Goal: Task Accomplishment & Management: Manage account settings

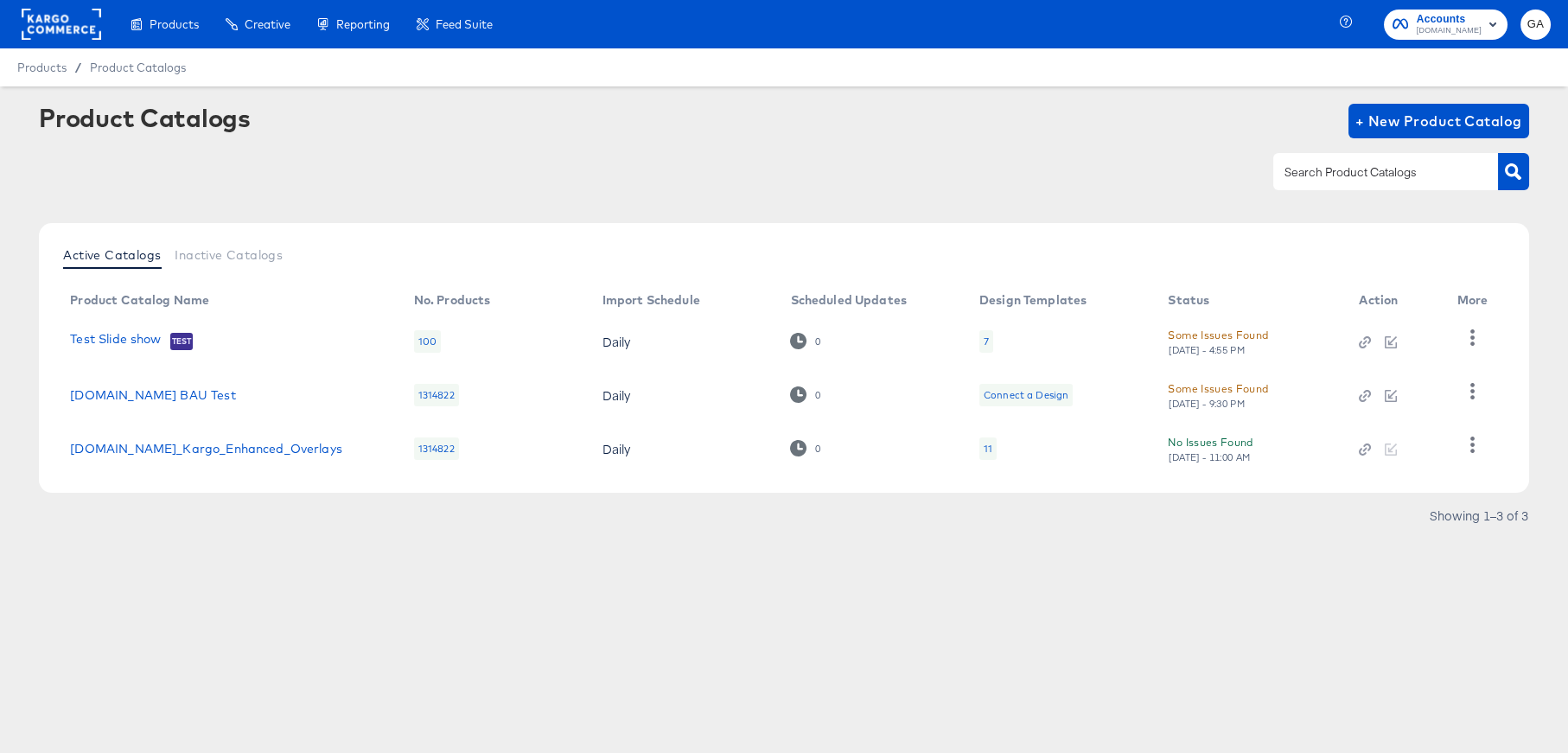
click at [1448, 19] on span "Accounts" at bounding box center [1449, 19] width 65 height 18
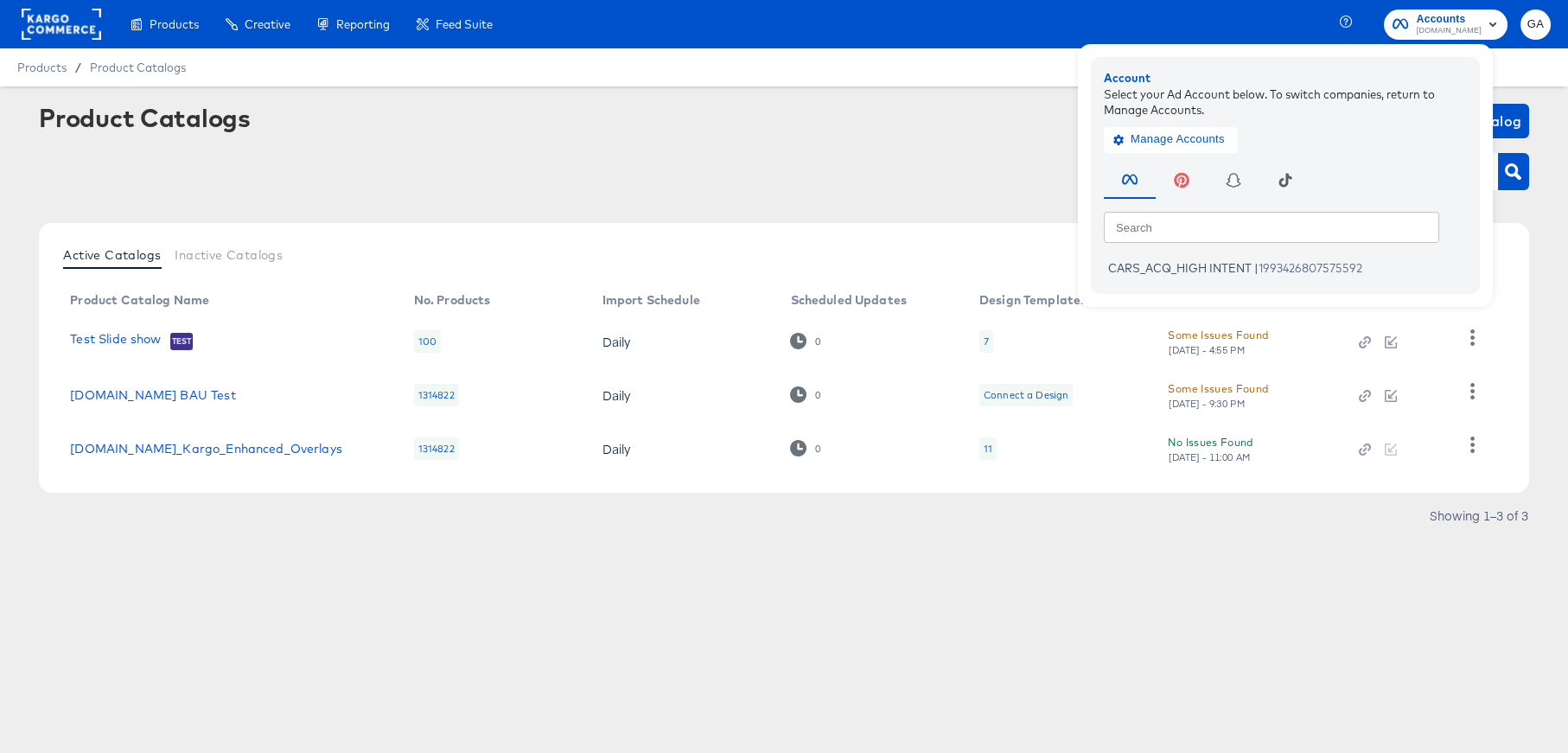
click at [41, 39] on div at bounding box center [61, 24] width 80 height 49
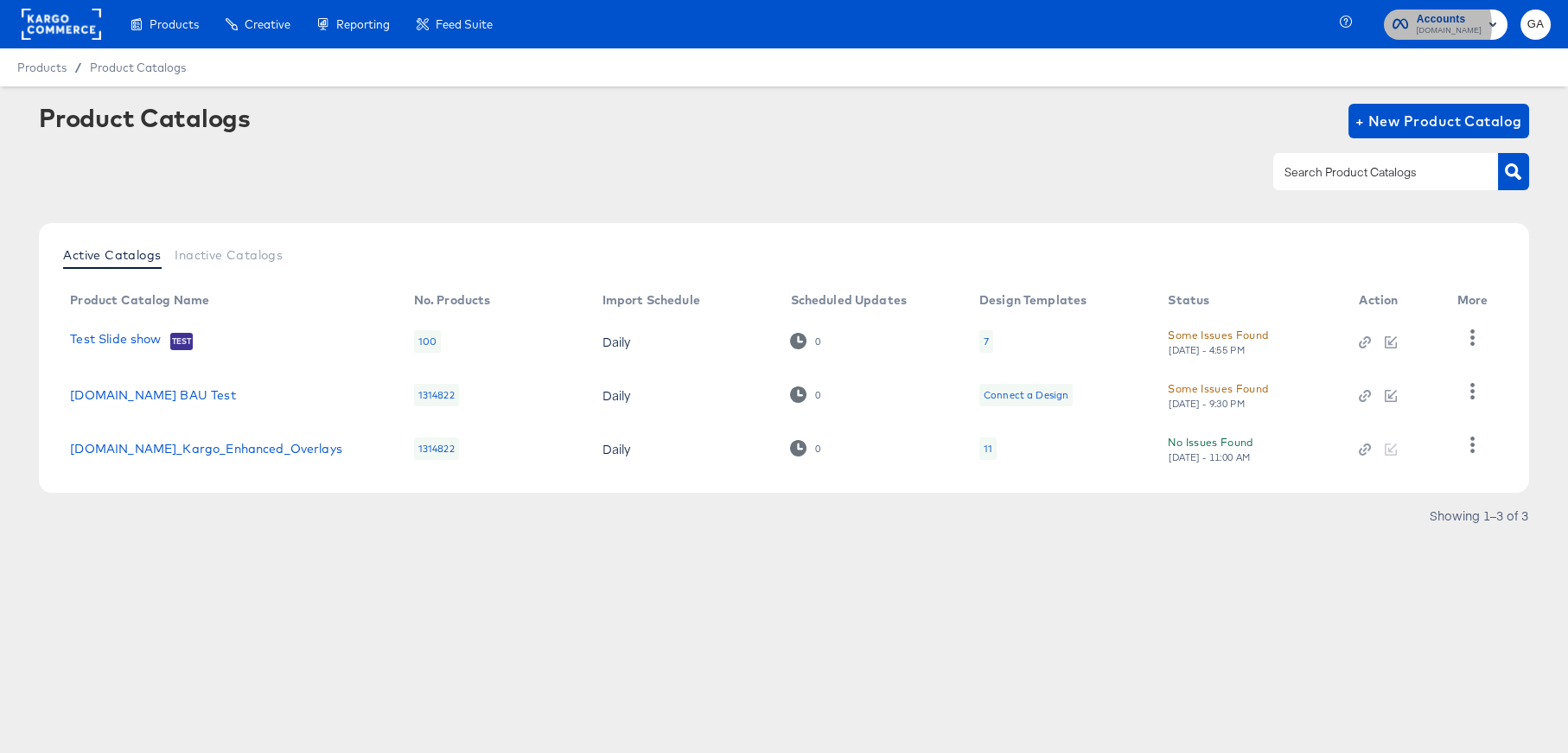
click at [1449, 26] on span "Cars.com" at bounding box center [1449, 31] width 65 height 14
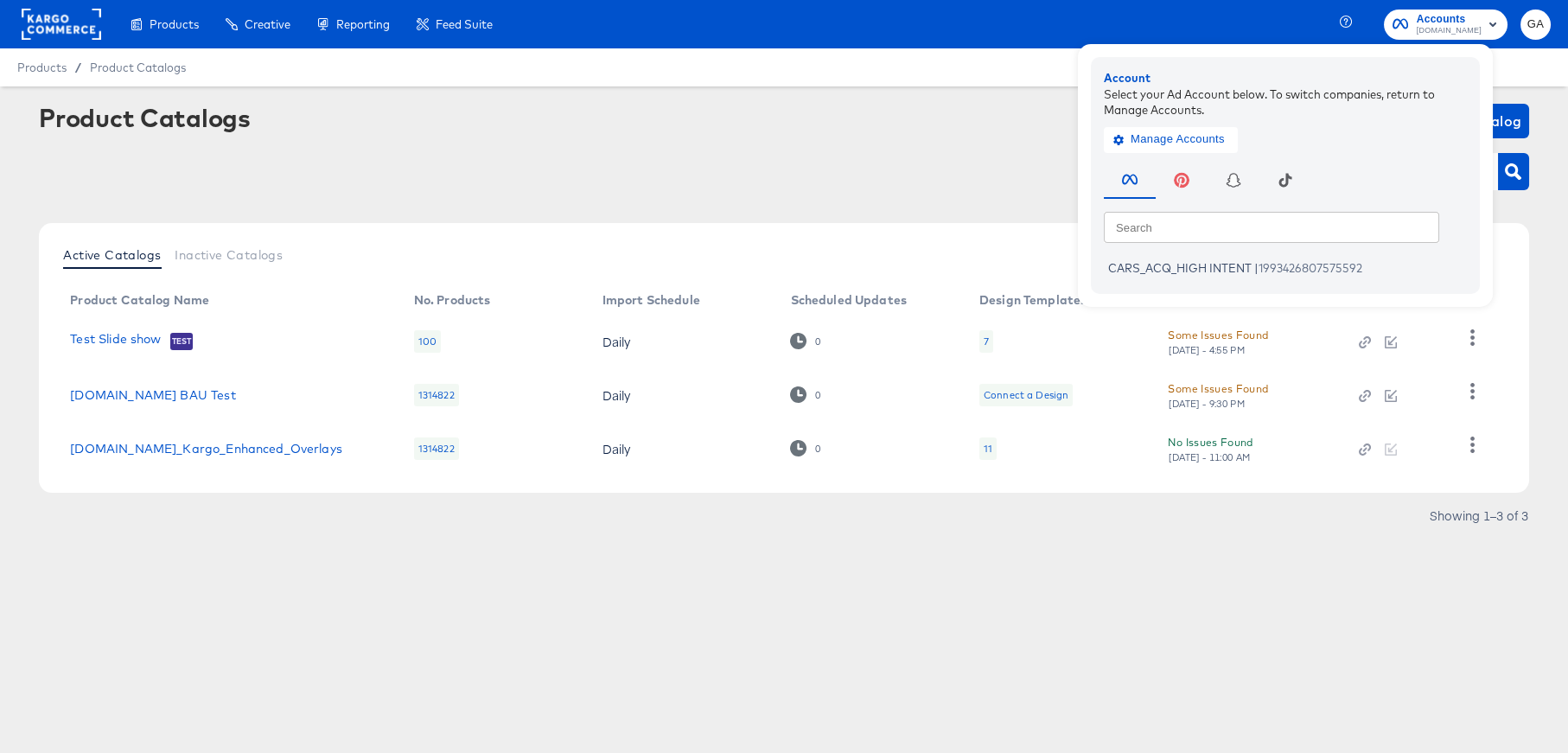
click at [63, 24] on rect at bounding box center [61, 23] width 80 height 31
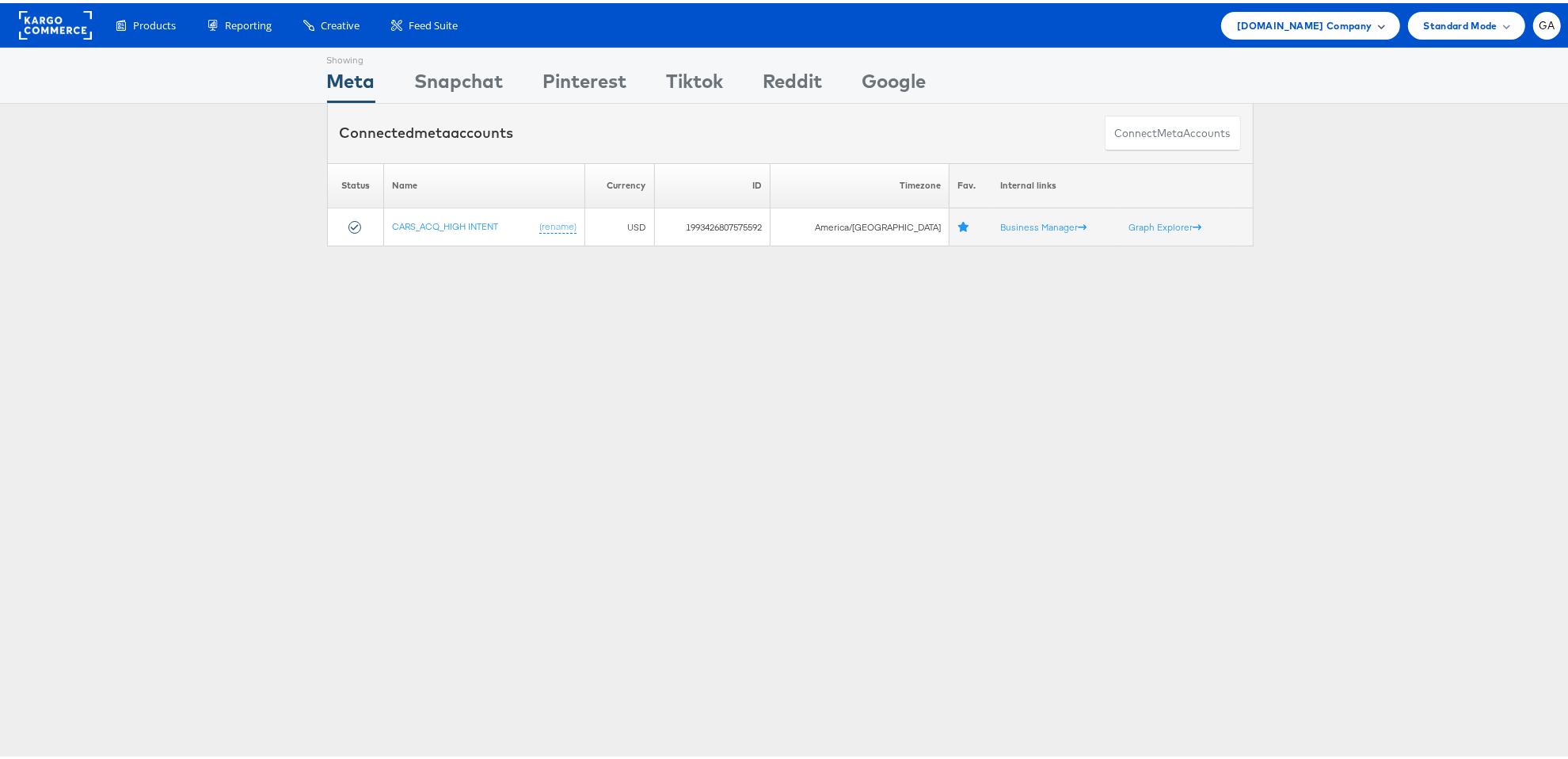
click at [1363, 25] on div "Cars.com Company" at bounding box center [1310, 22] width 147 height 16
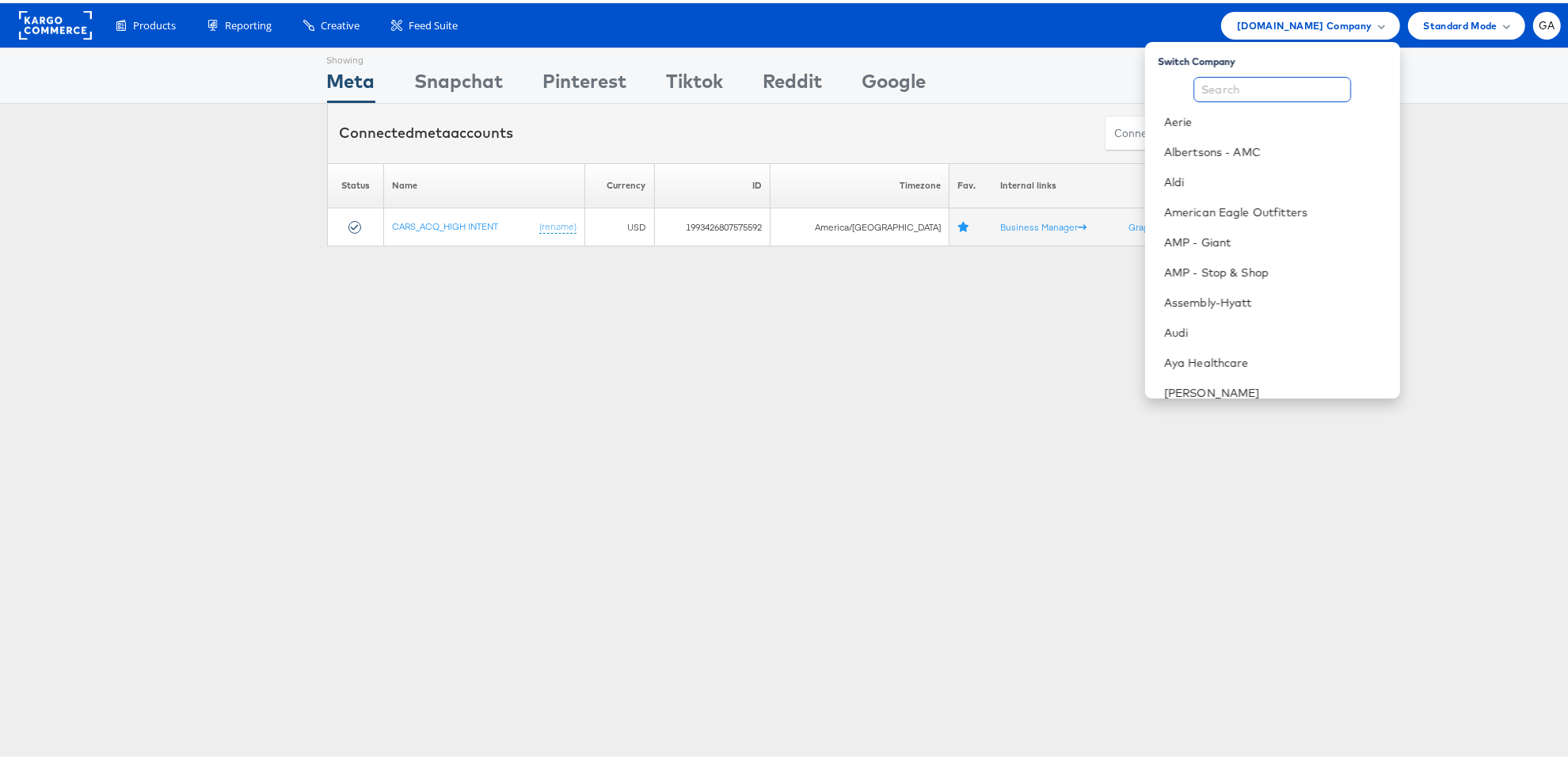
click at [1266, 91] on input "text" at bounding box center [1272, 86] width 157 height 25
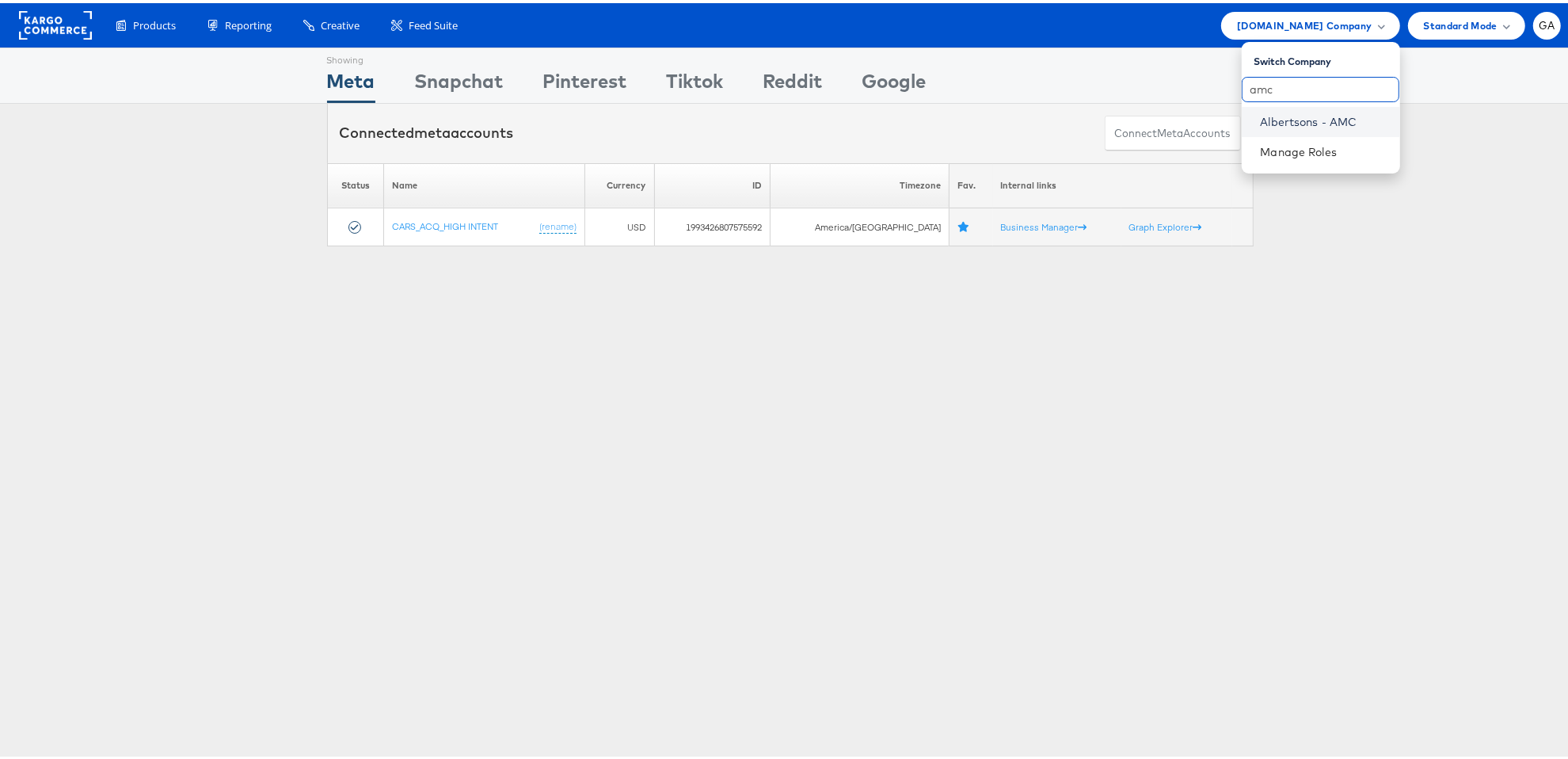
type input "amc"
click at [1277, 119] on link "Albertsons - AMC" at bounding box center [1324, 119] width 126 height 15
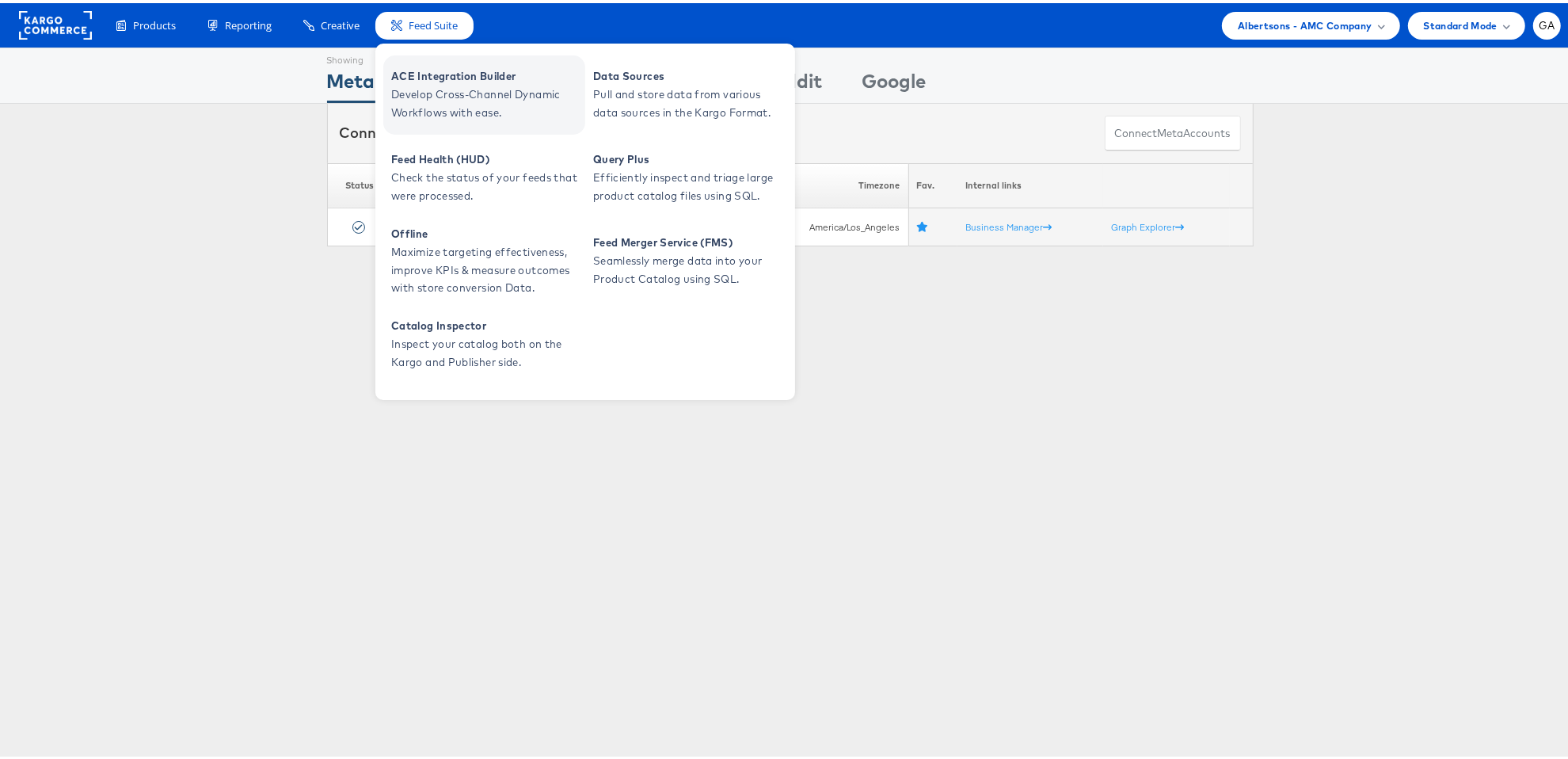
click at [441, 95] on span "Develop Cross-Channel Dynamic Workflows with ease." at bounding box center [485, 101] width 190 height 36
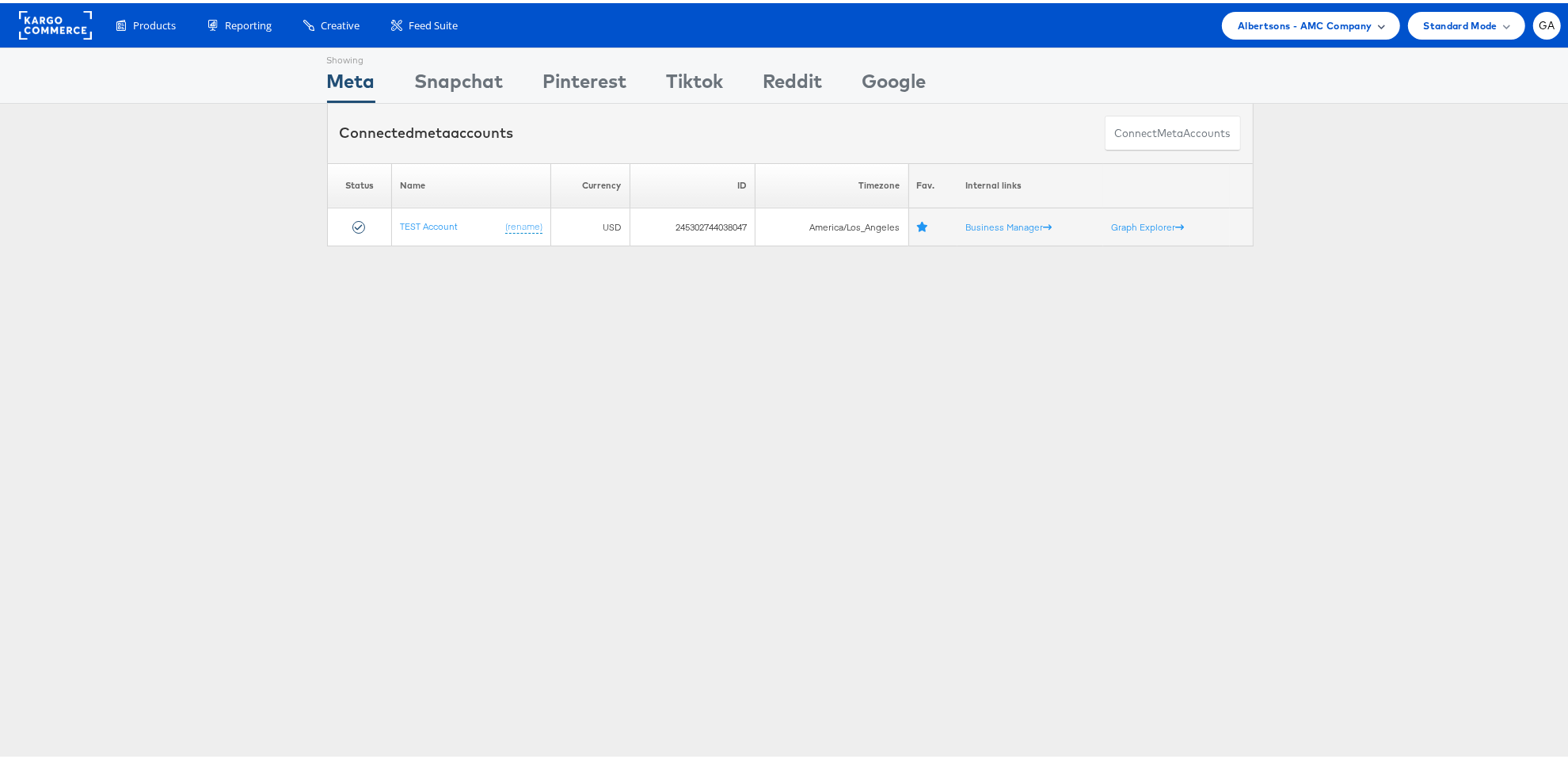
click at [1286, 16] on span "Albertsons - AMC Company" at bounding box center [1305, 22] width 134 height 16
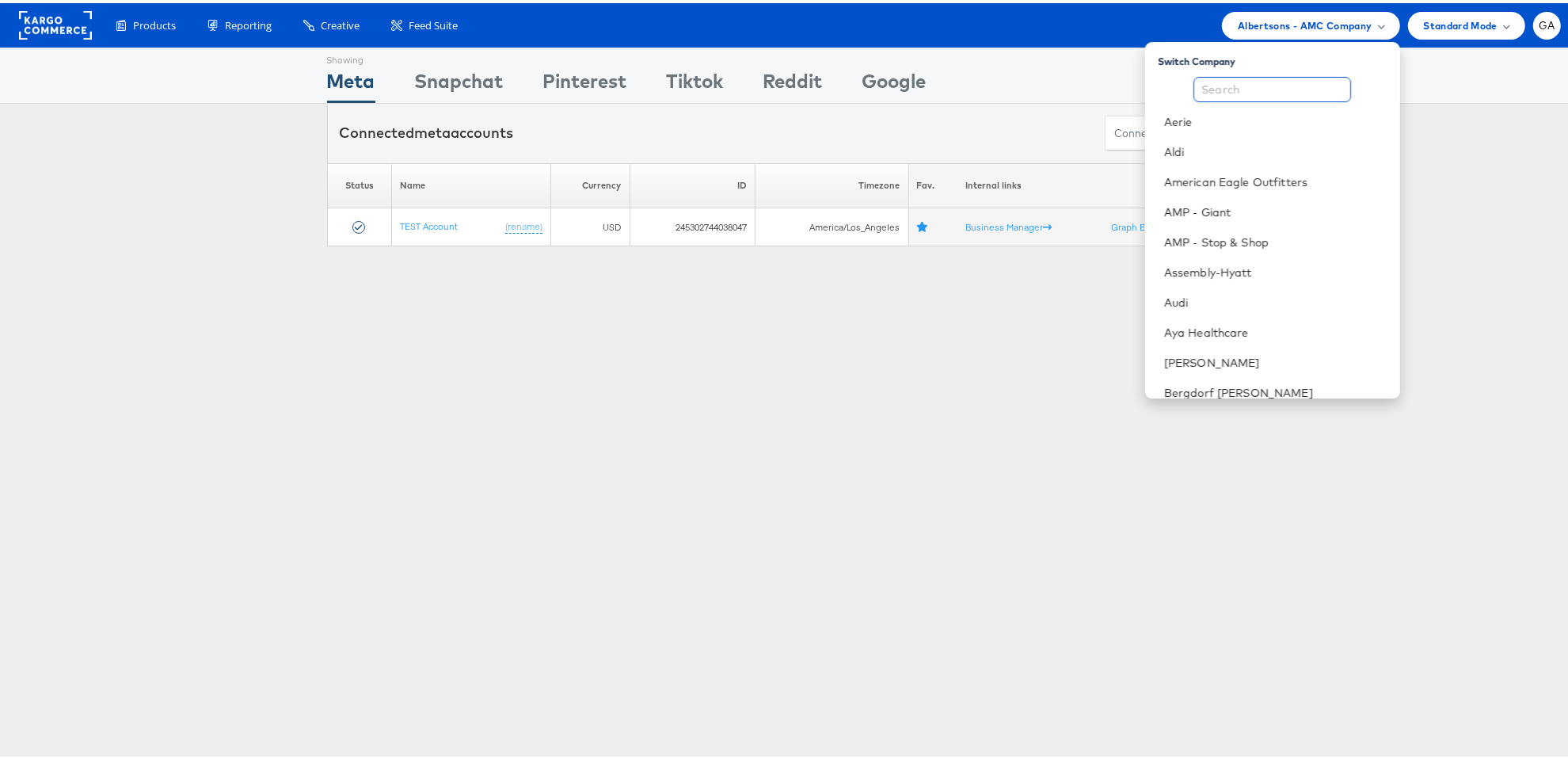
click at [1250, 85] on input "text" at bounding box center [1272, 86] width 157 height 25
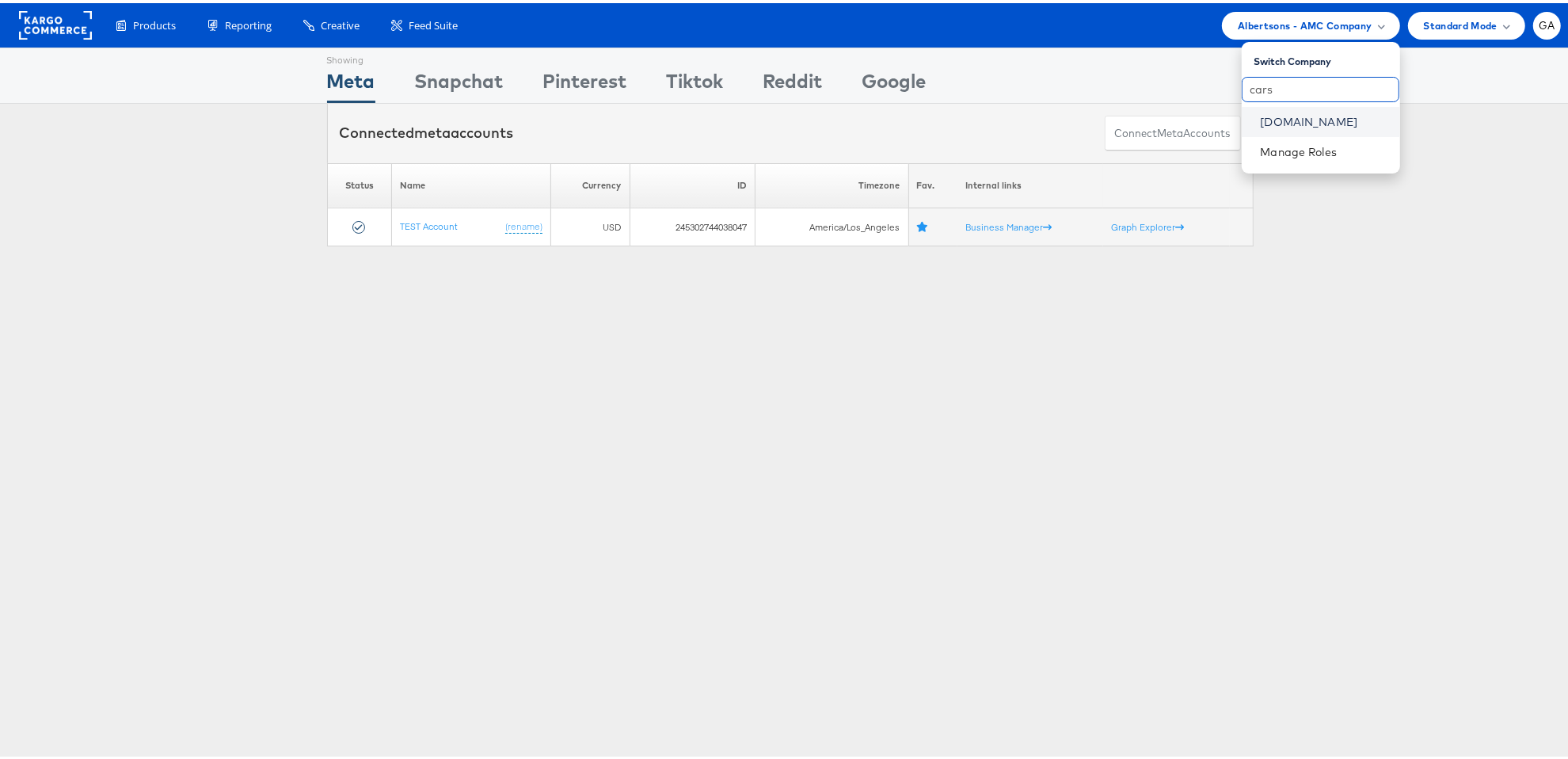
type input "cars"
click at [1275, 122] on link "Cars.com" at bounding box center [1324, 119] width 126 height 15
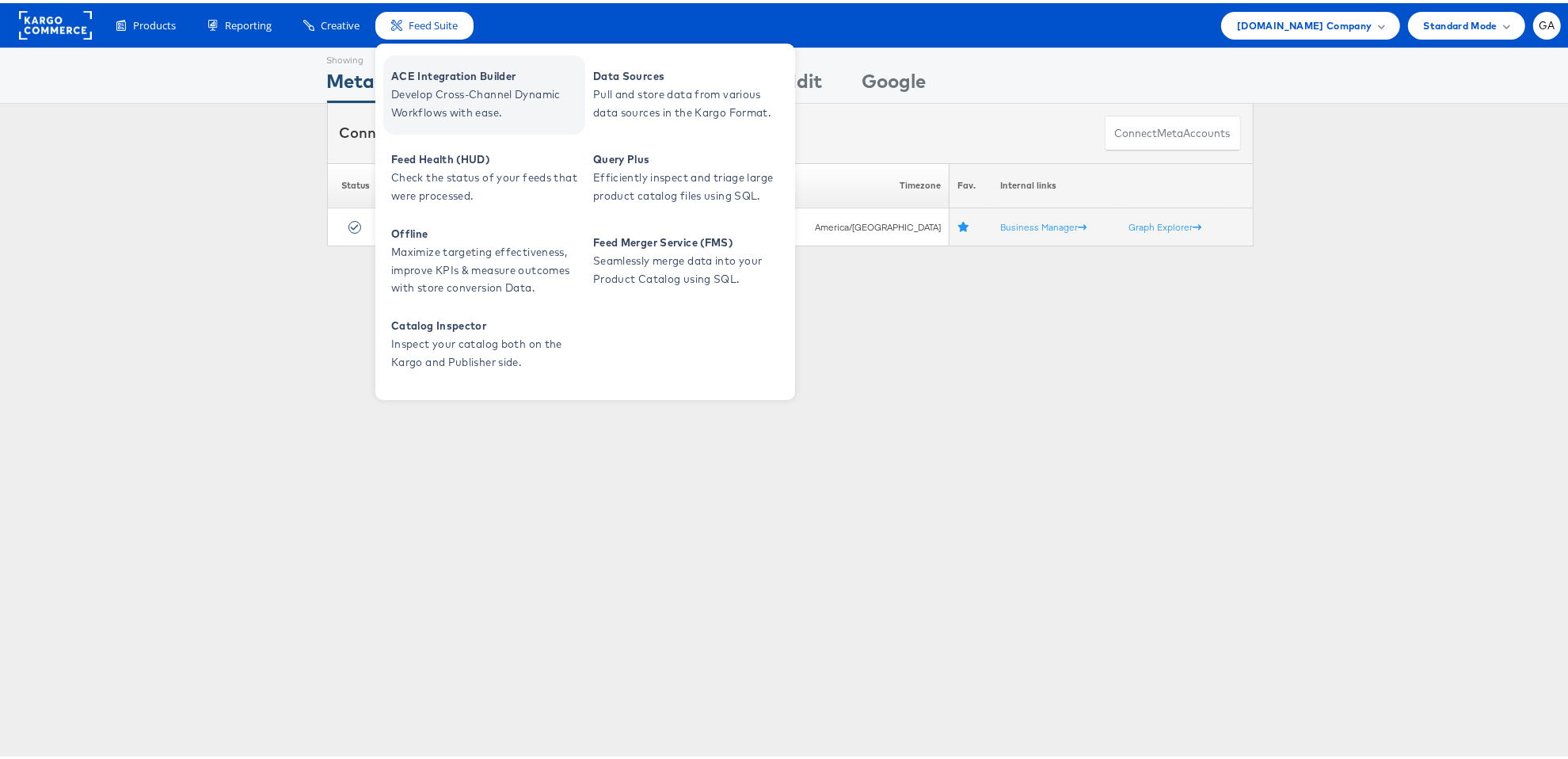
click at [442, 71] on span "ACE Integration Builder" at bounding box center [485, 73] width 190 height 18
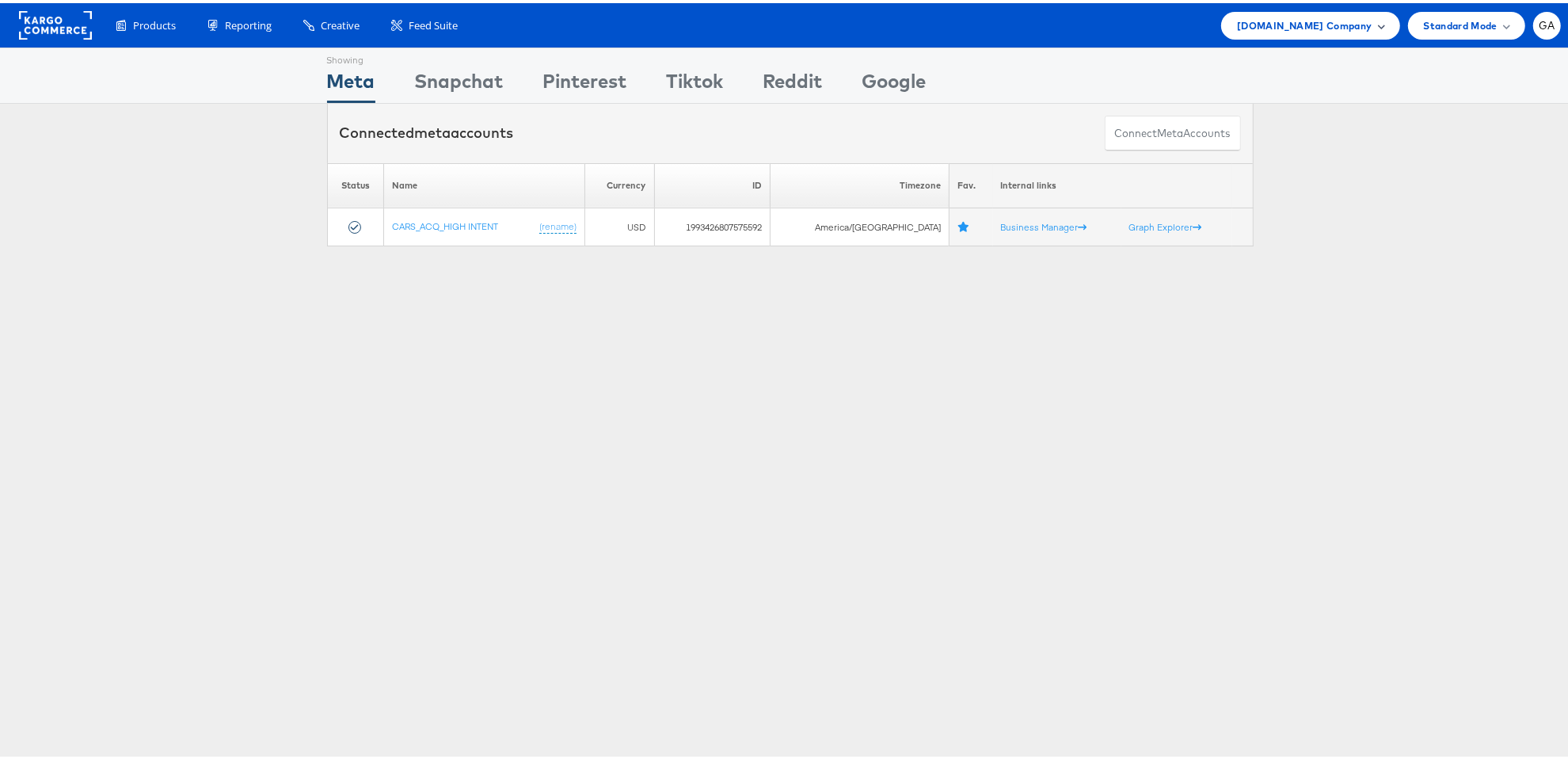
click at [1275, 29] on span "Cars.com Company" at bounding box center [1304, 22] width 135 height 16
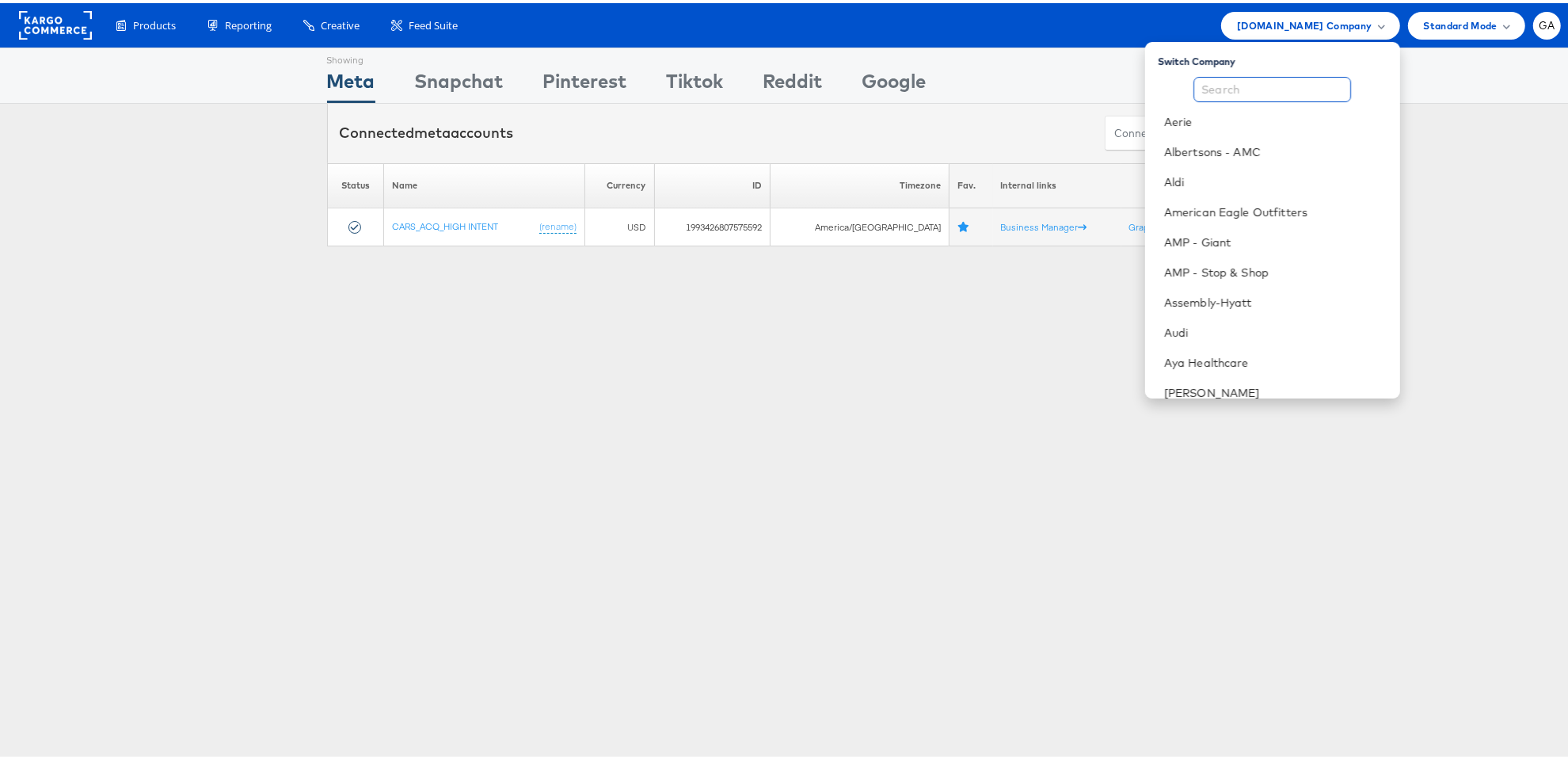
click at [1281, 88] on input "text" at bounding box center [1272, 86] width 157 height 25
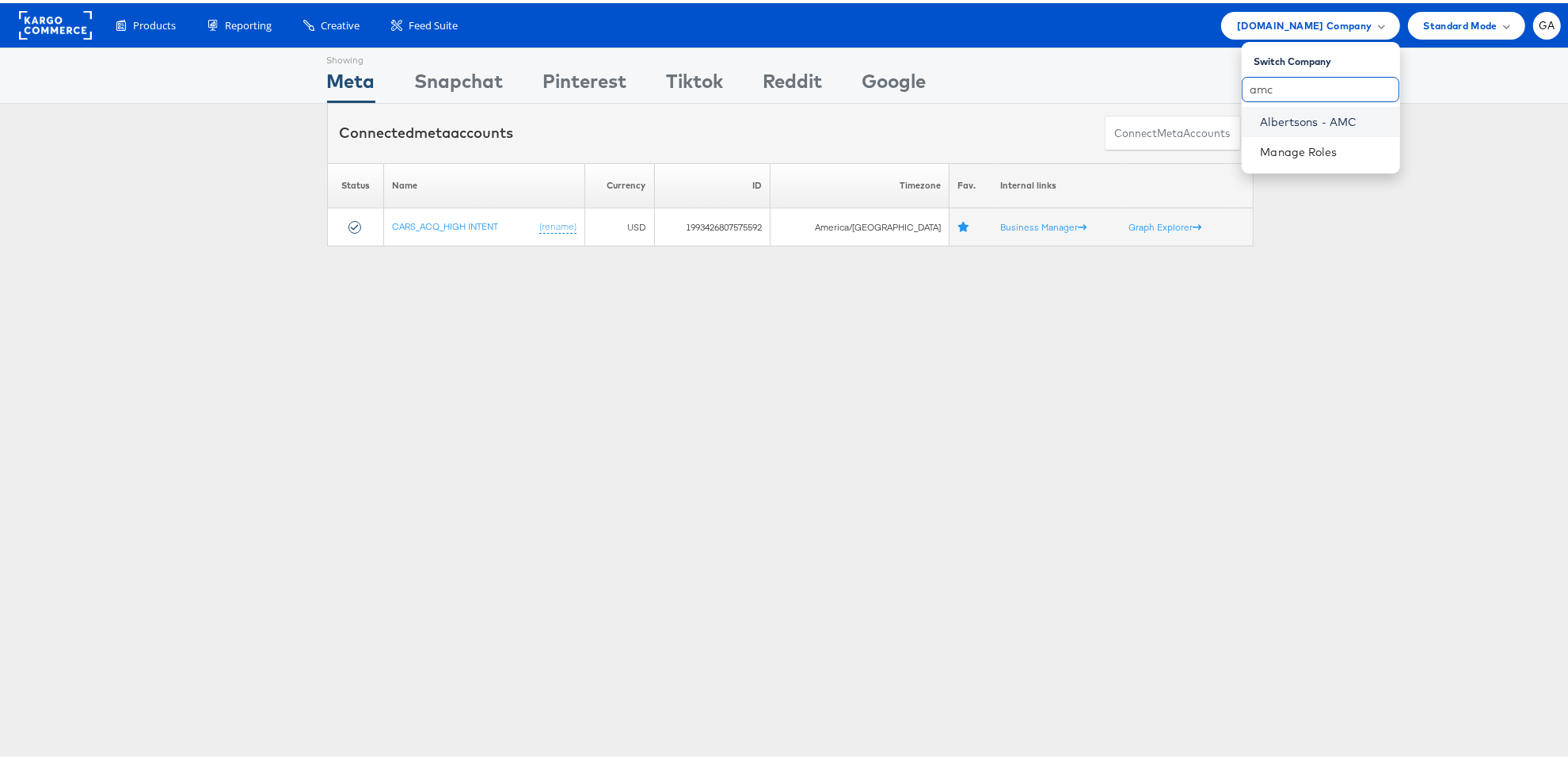
type input "amc"
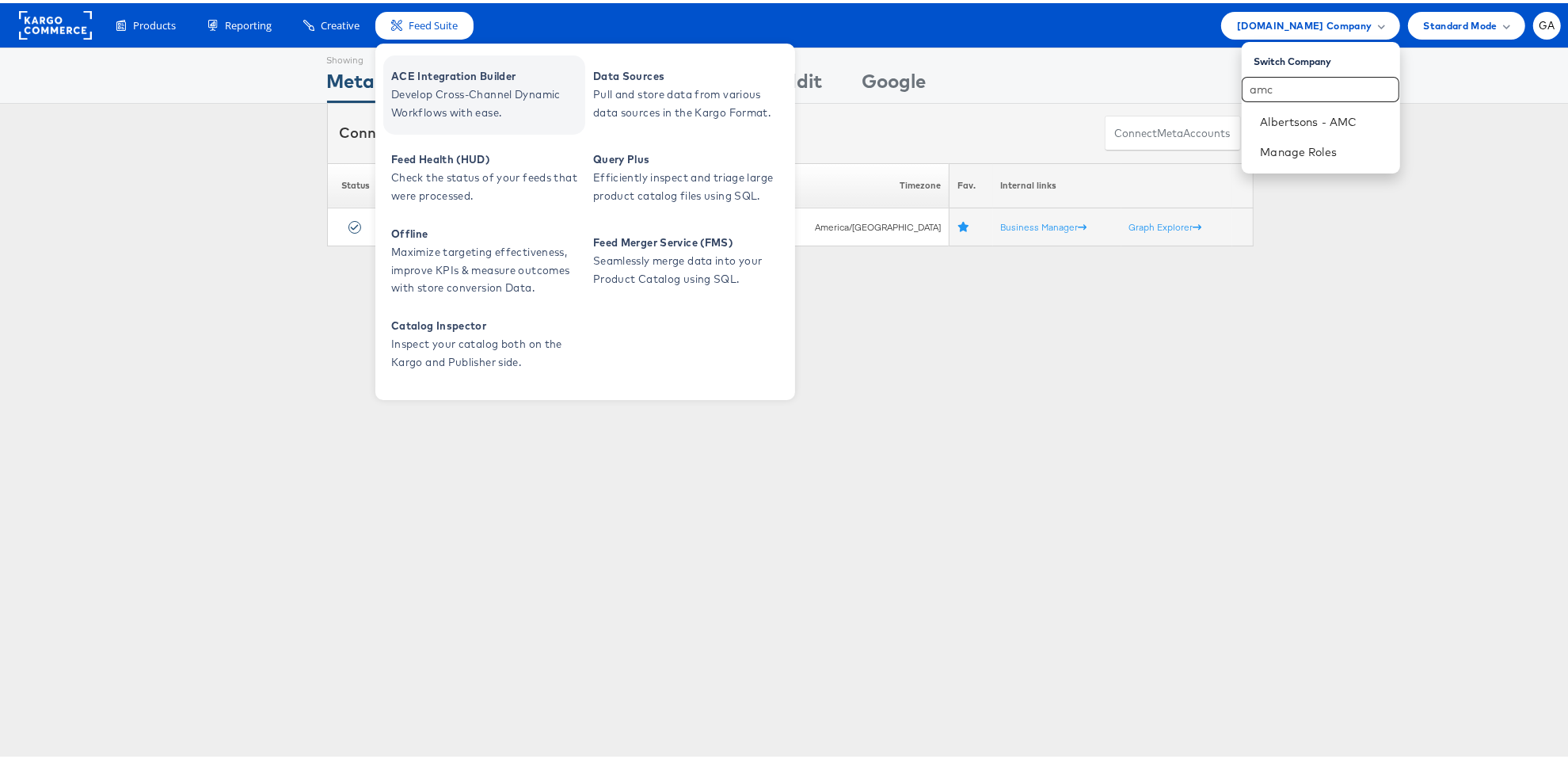
click at [454, 66] on span "ACE Integration Builder" at bounding box center [485, 73] width 190 height 18
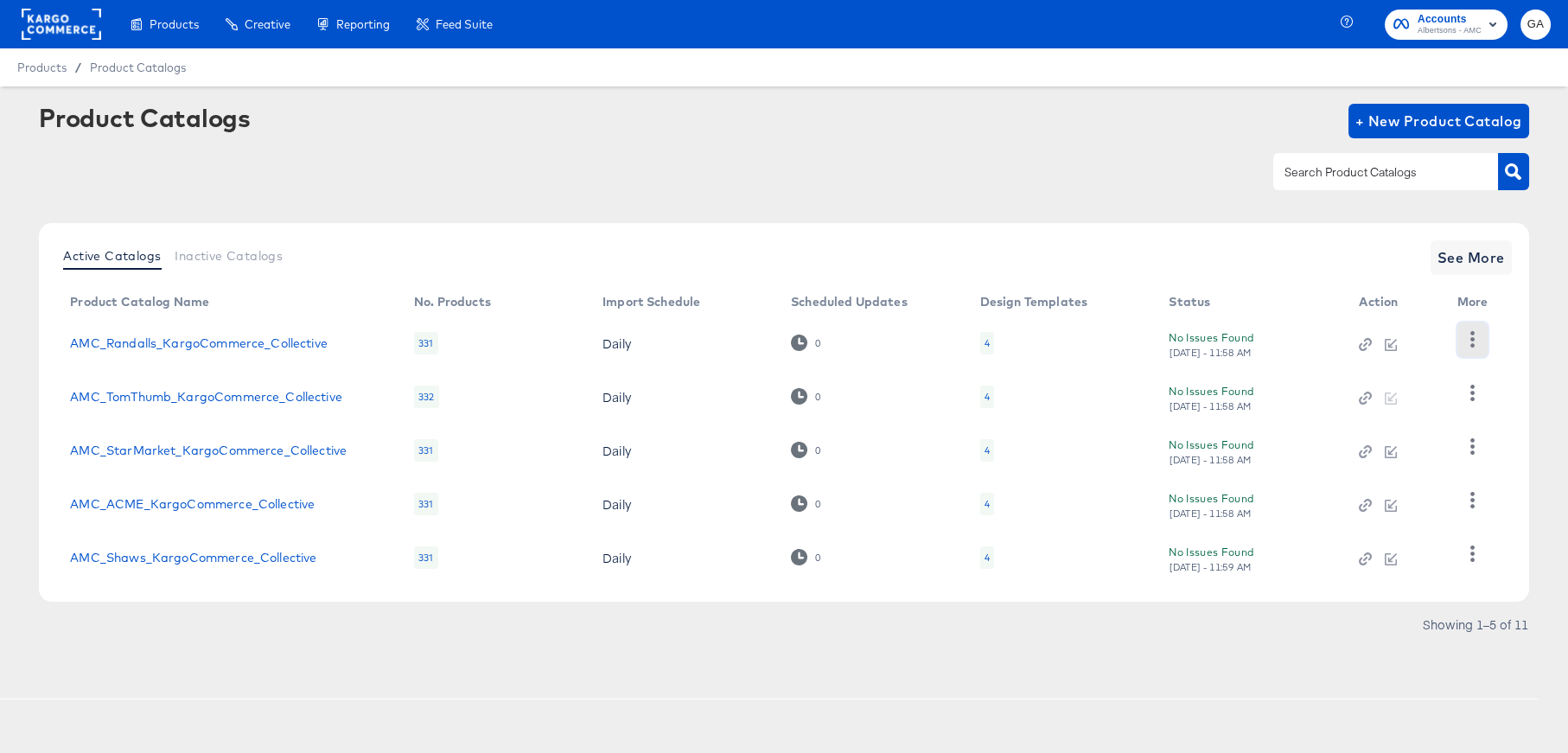
click at [1469, 338] on icon "button" at bounding box center [1473, 339] width 17 height 17
click at [1363, 407] on div "HUD Checks (Internal)" at bounding box center [1401, 402] width 173 height 27
click at [1413, 31] on span "Accounts Albertsons - AMC" at bounding box center [1446, 23] width 105 height 27
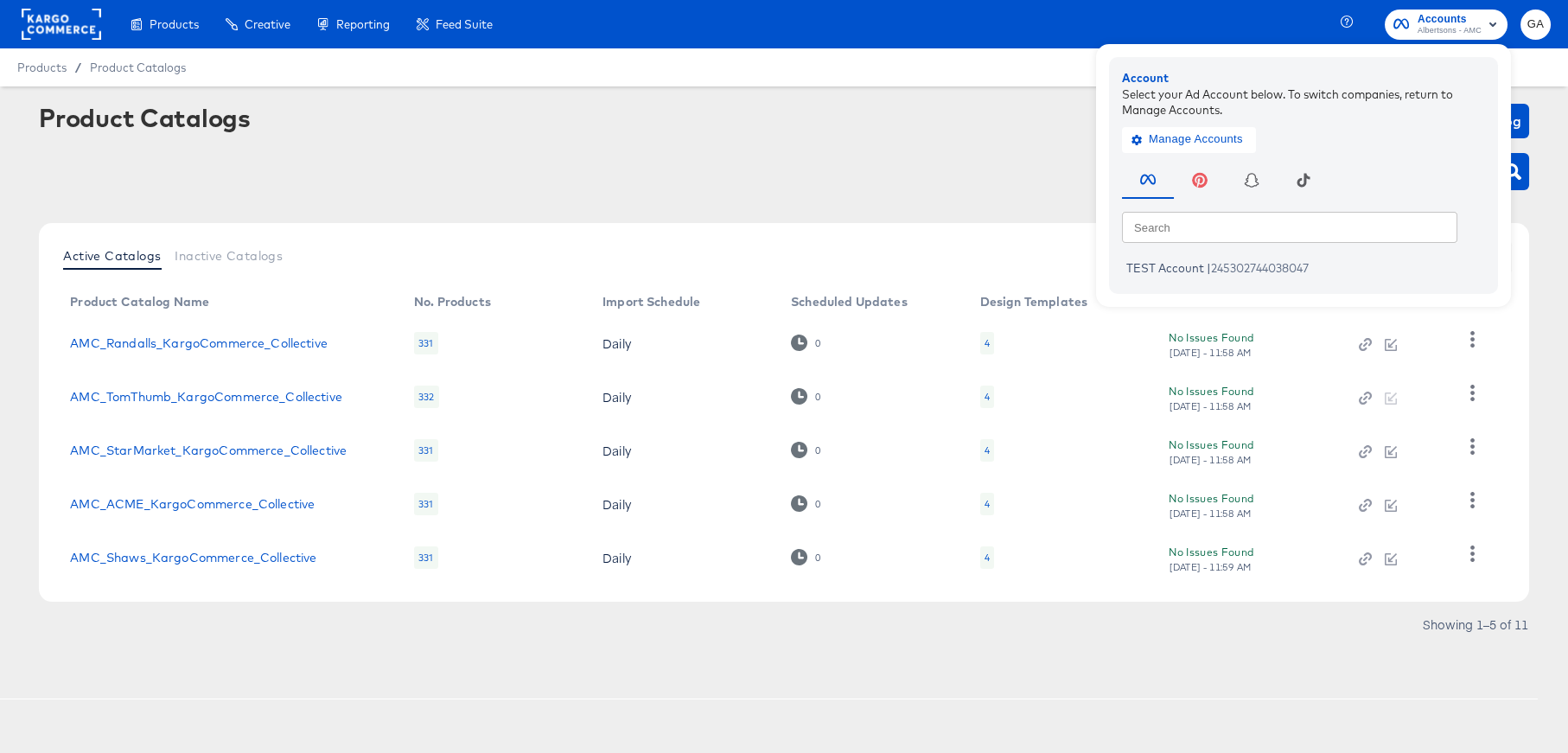
click at [61, 37] on rect at bounding box center [61, 23] width 80 height 31
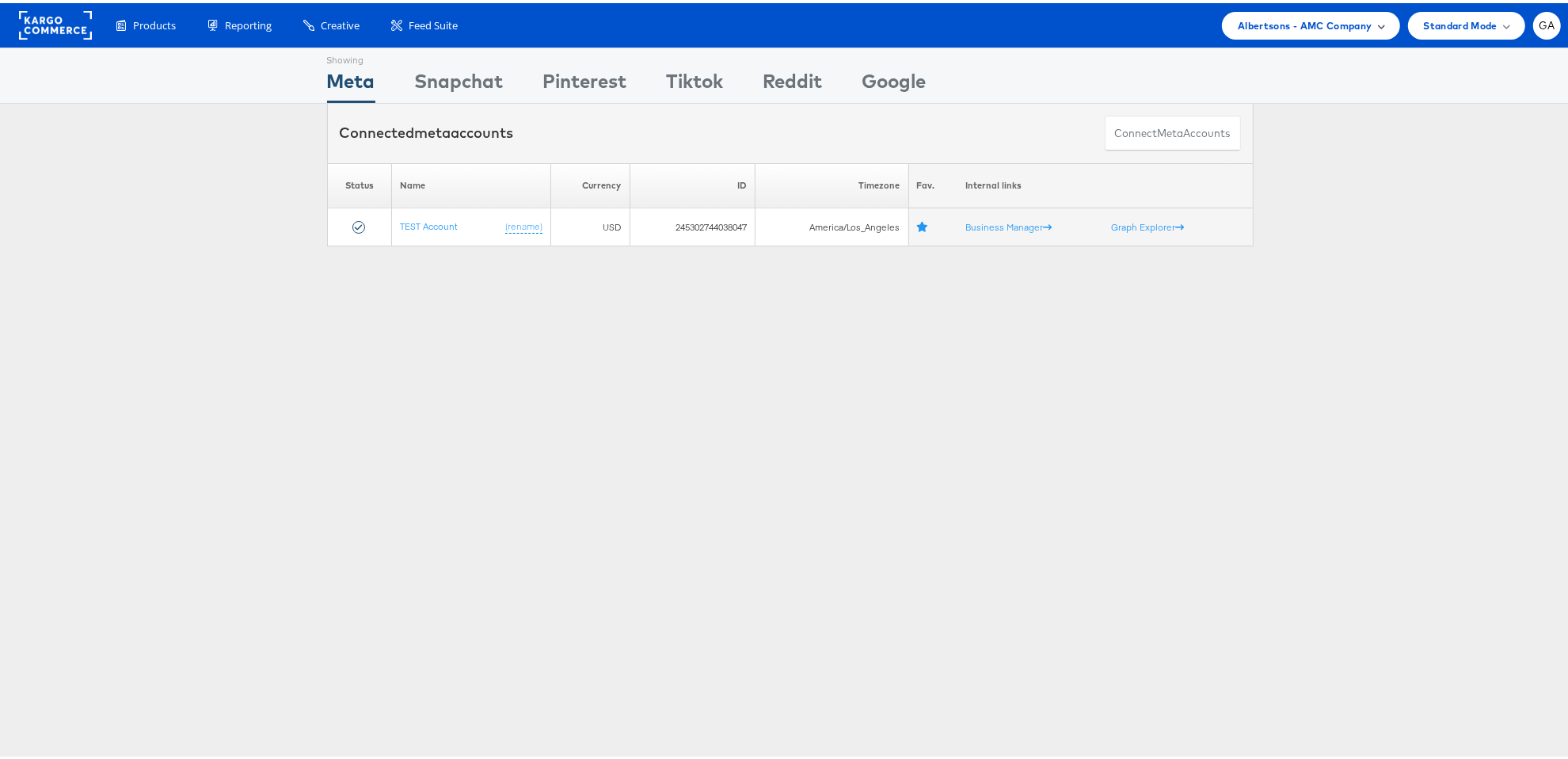
click at [1223, 25] on div "Albertsons - AMC Company" at bounding box center [1310, 22] width 177 height 28
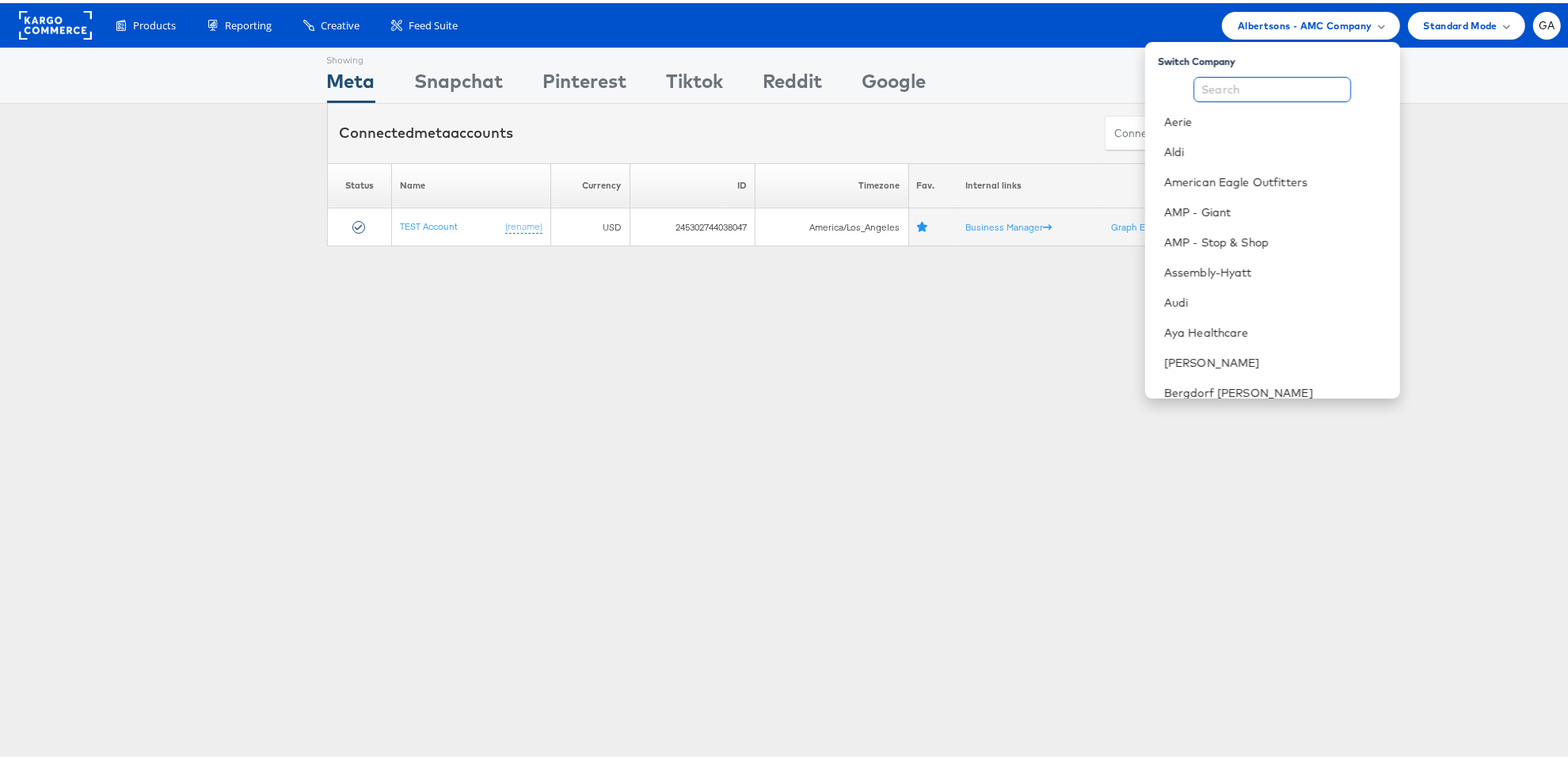
click at [1222, 79] on input "text" at bounding box center [1272, 86] width 157 height 25
type input "f"
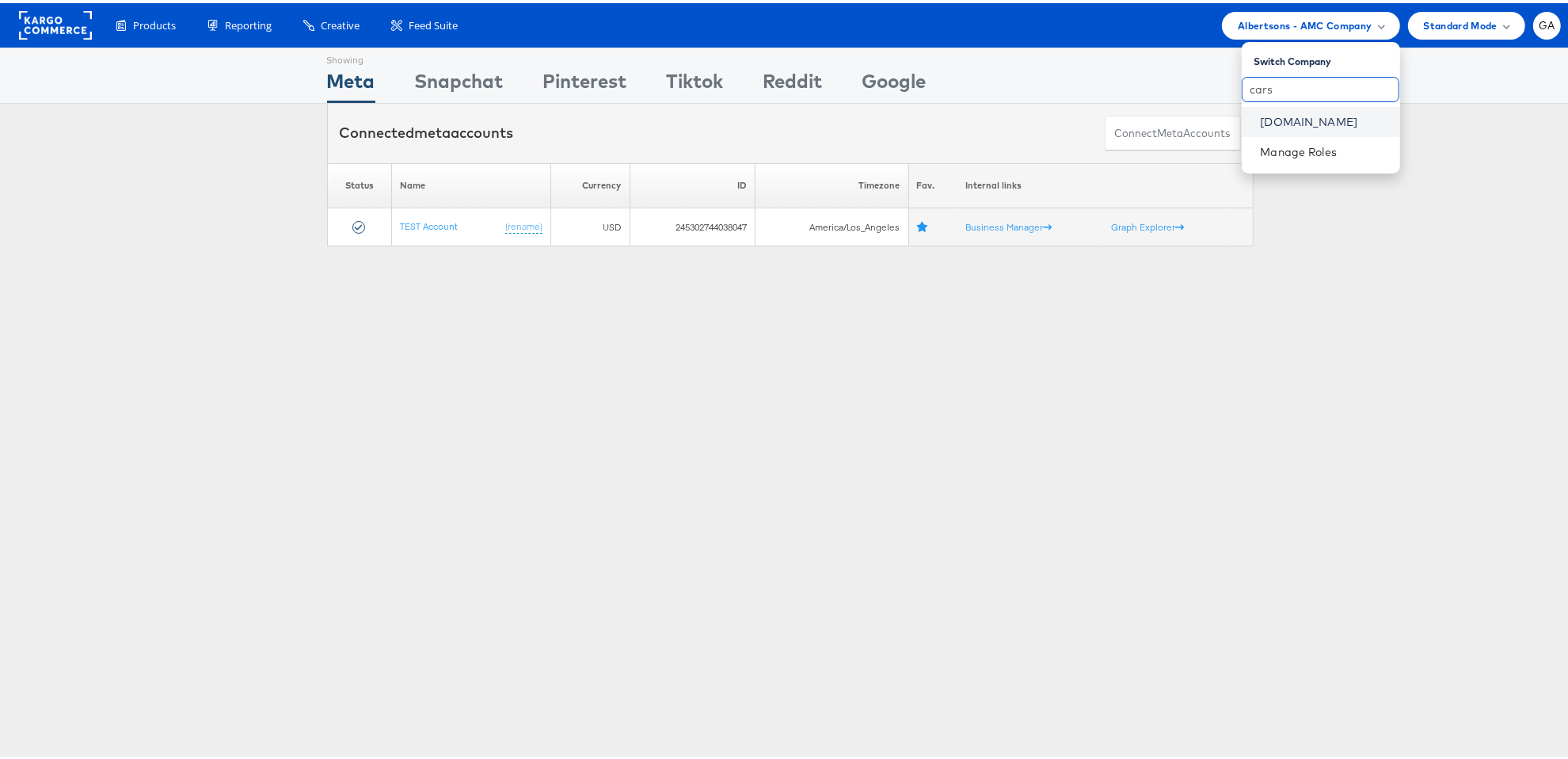
type input "cars"
click at [1291, 119] on link "Cars.com" at bounding box center [1324, 119] width 126 height 15
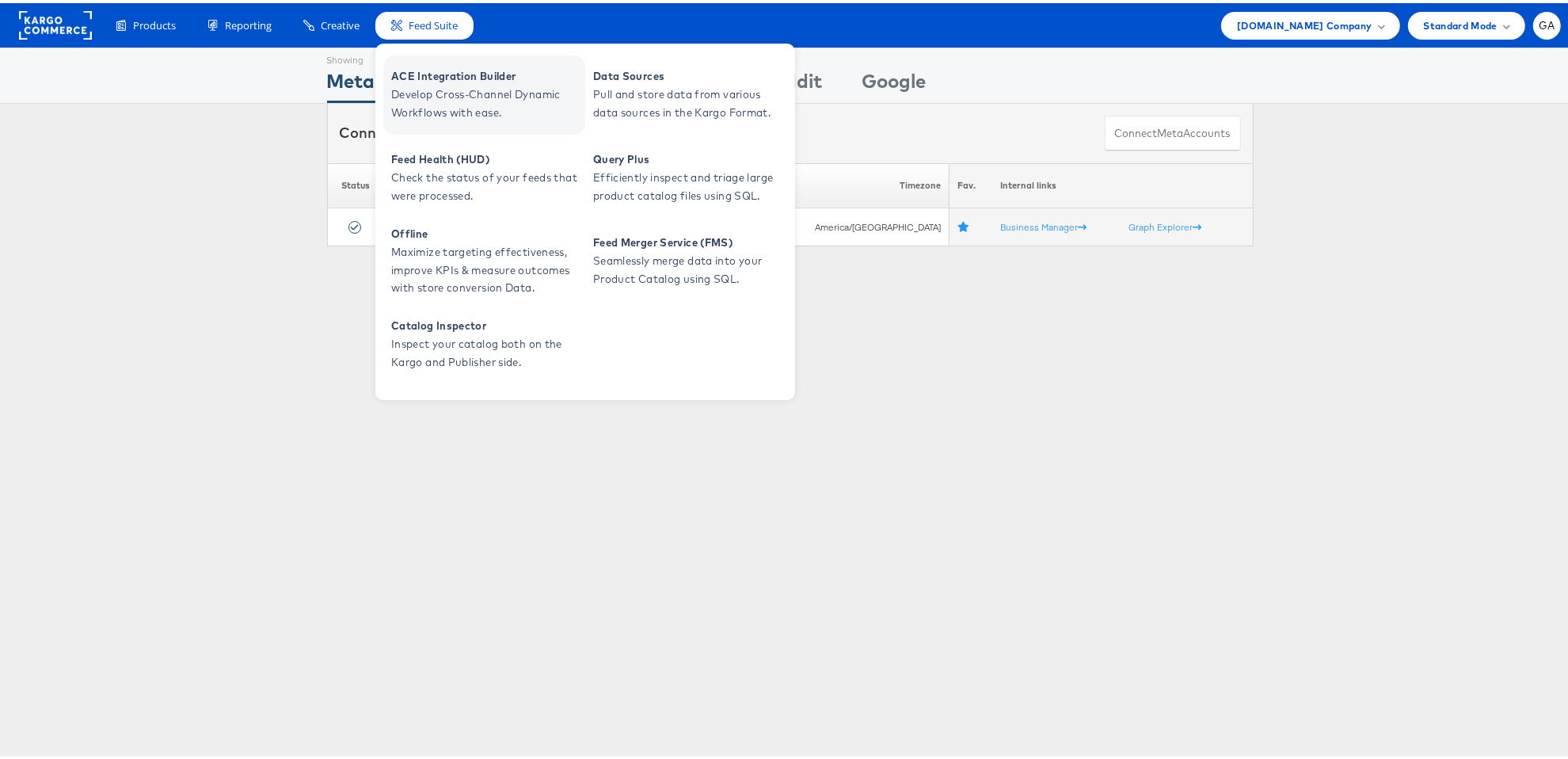
click at [434, 72] on span "ACE Integration Builder" at bounding box center [485, 73] width 190 height 18
